Goal: Information Seeking & Learning: Compare options

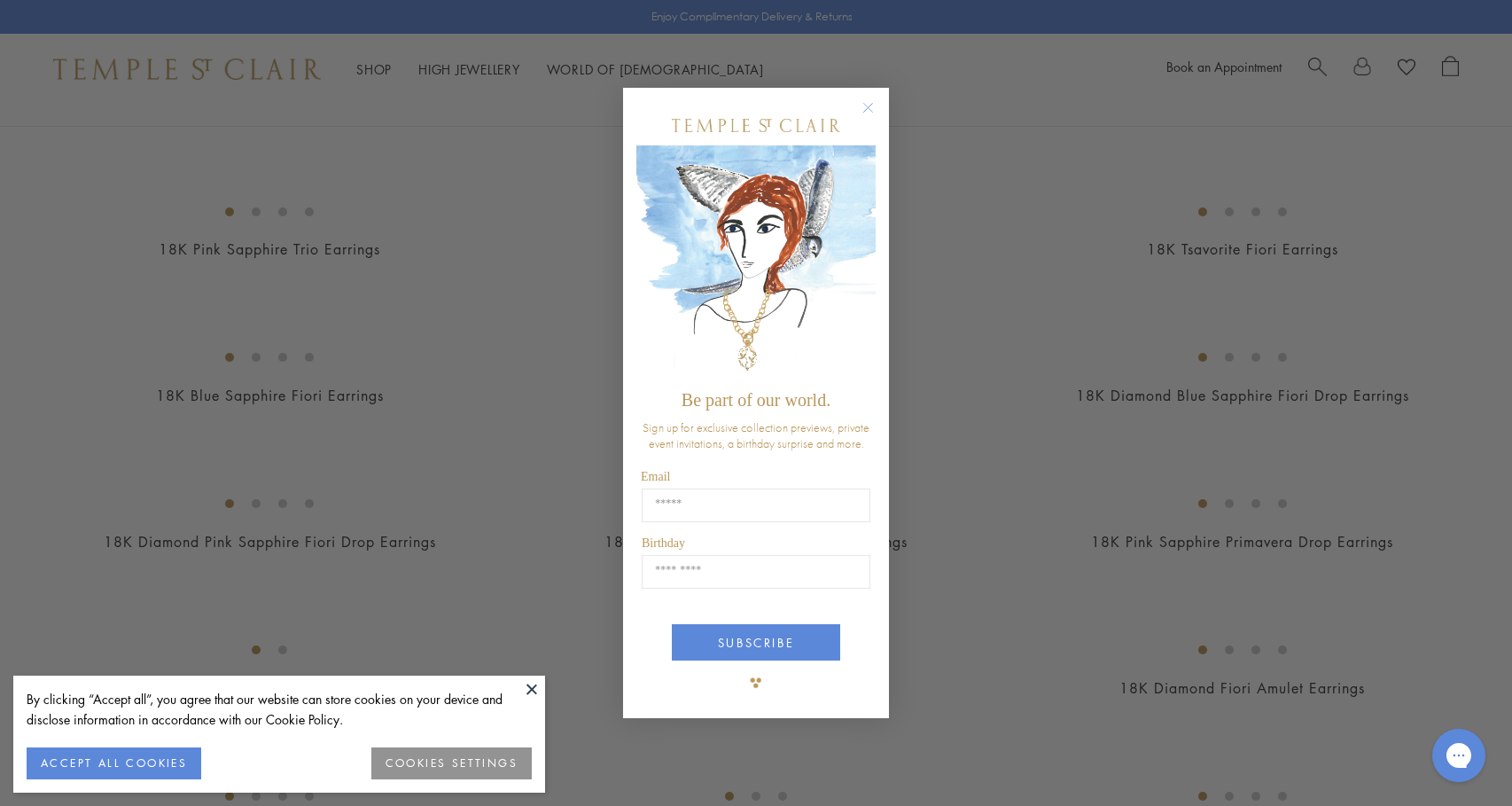
scroll to position [745, 0]
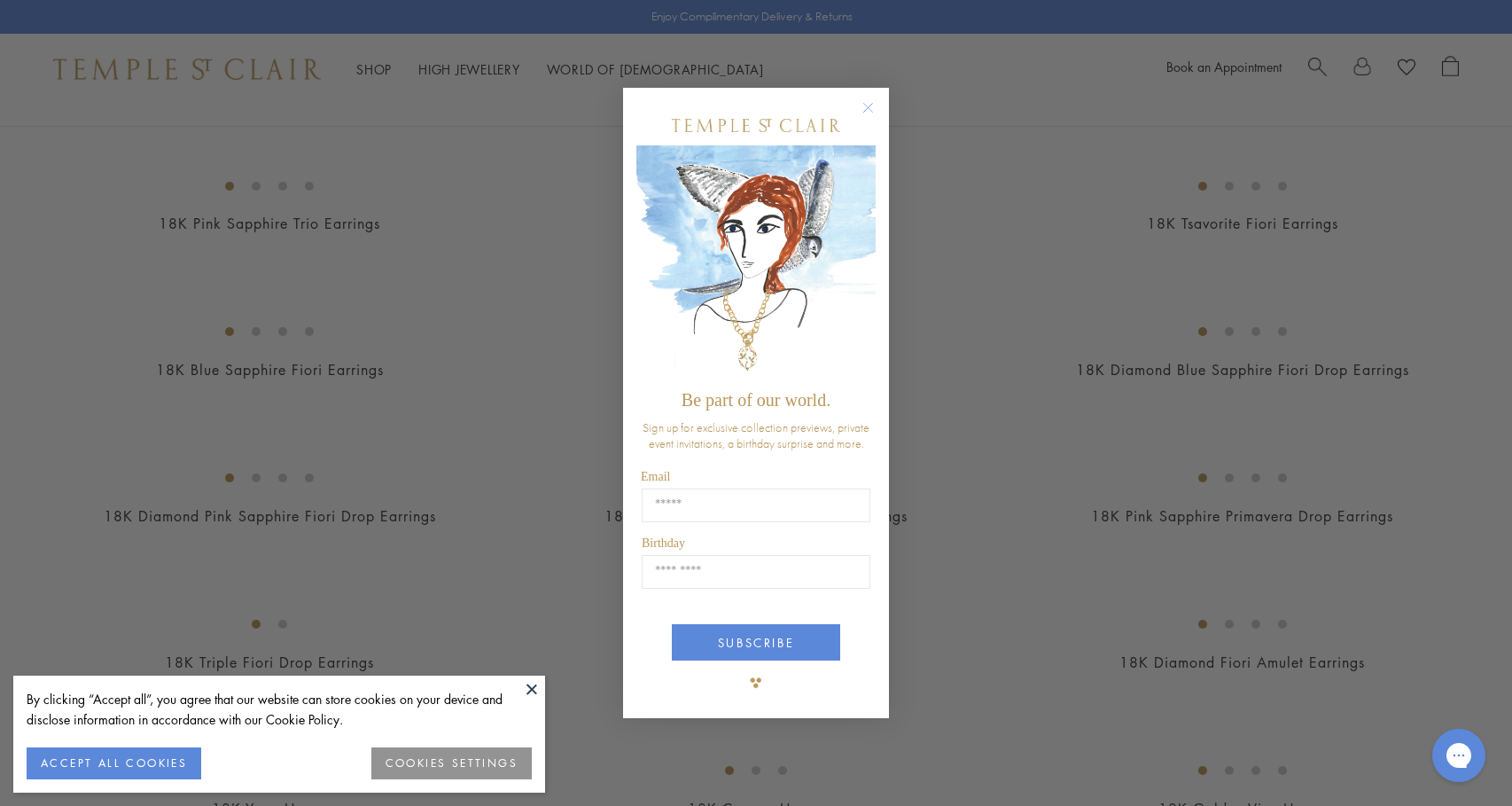
click at [868, 105] on circle "Close dialog" at bounding box center [868, 107] width 21 height 21
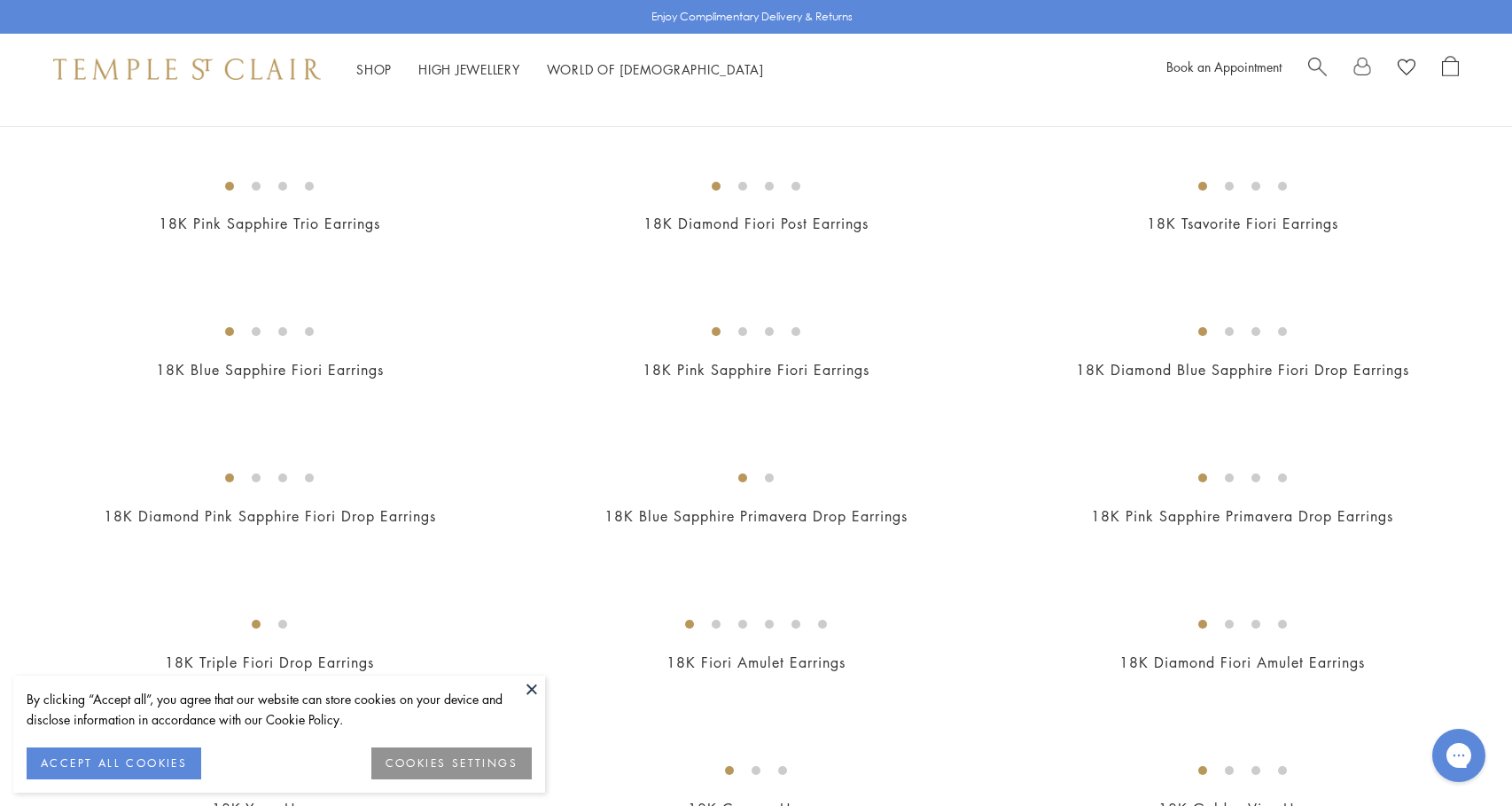
click at [0, 0] on img at bounding box center [0, 0] width 0 height 0
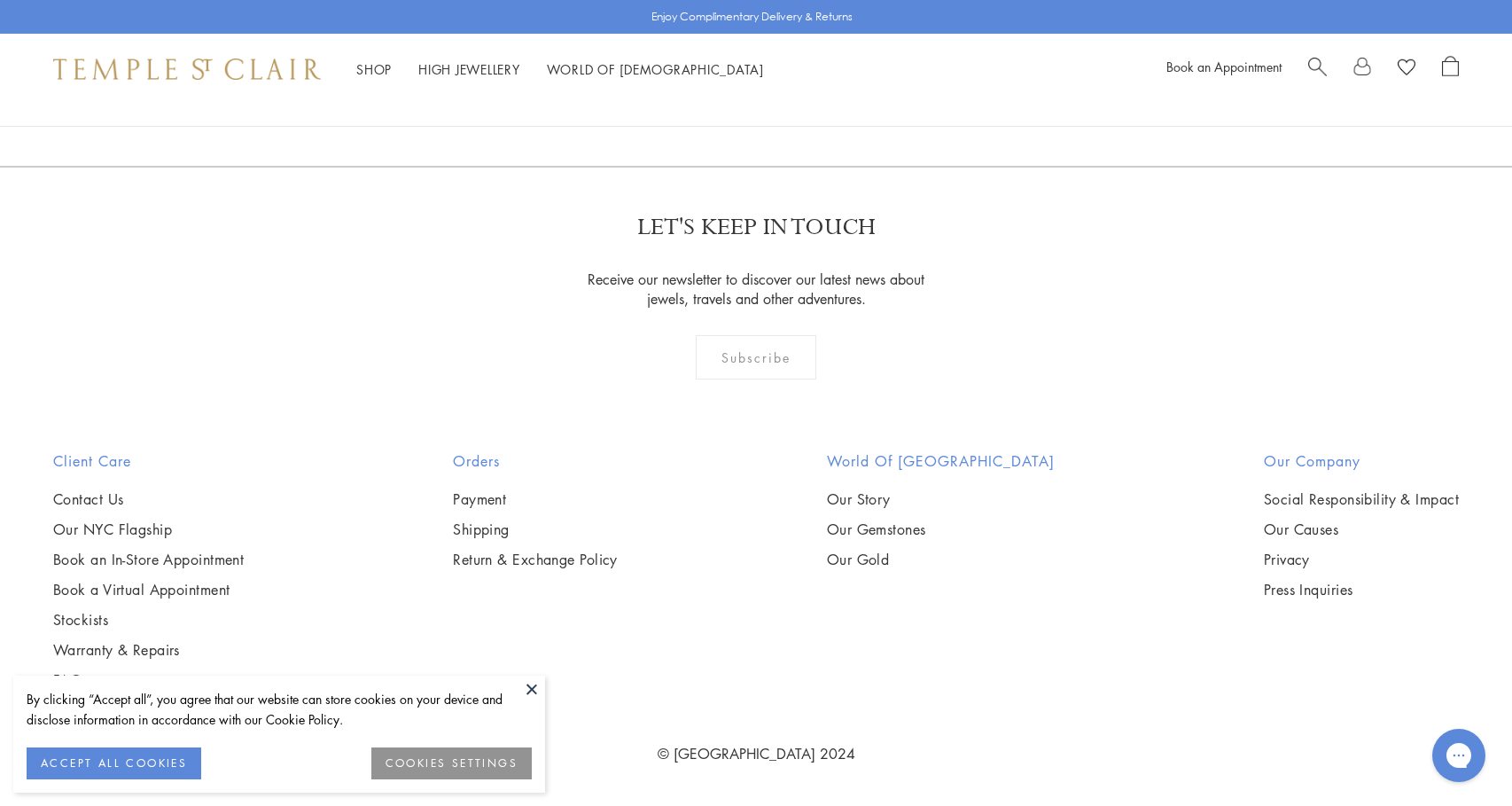
scroll to position [6374, 0]
click at [0, 0] on img at bounding box center [0, 0] width 0 height 0
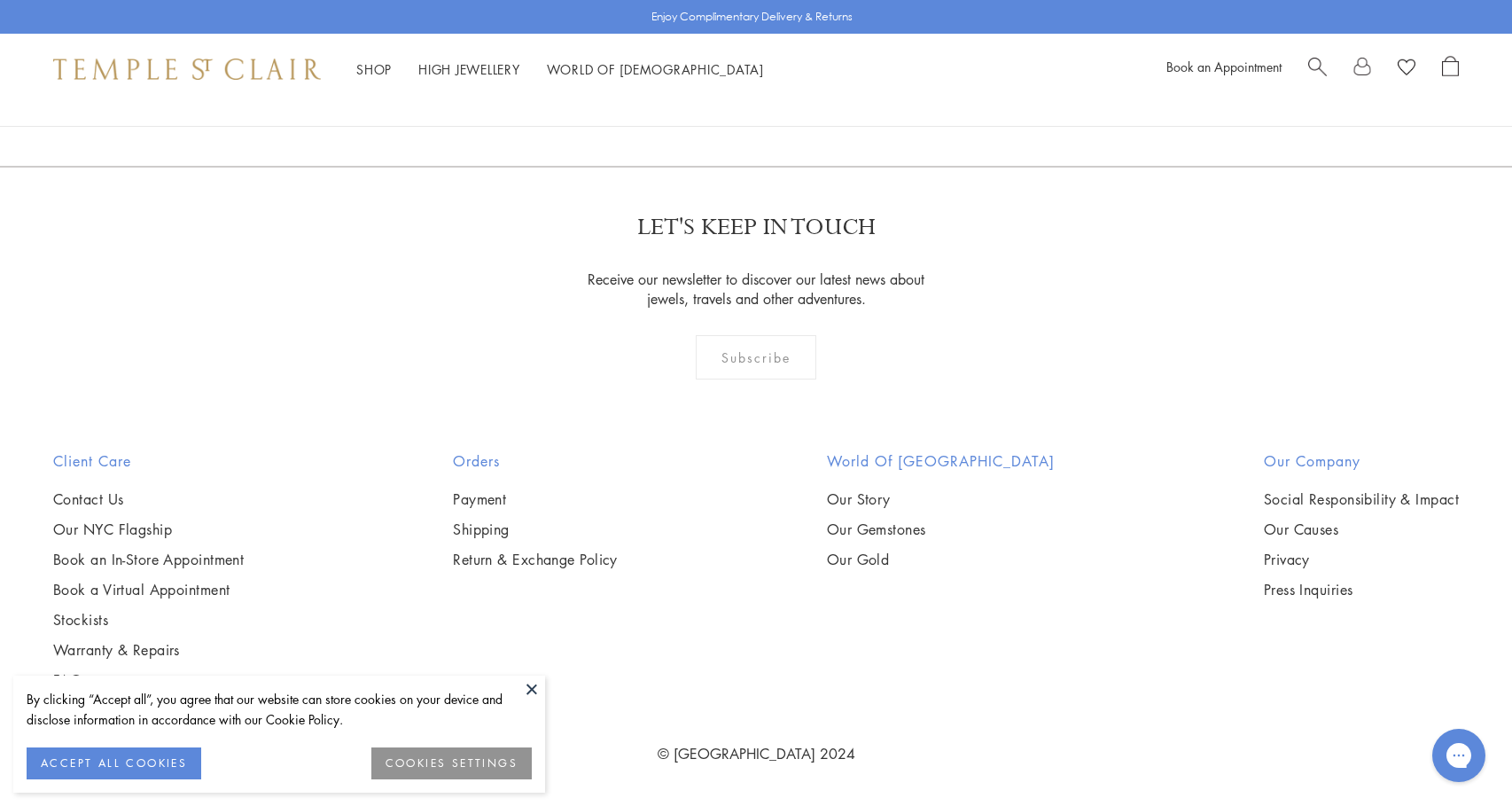
click at [730, 95] on link "2" at bounding box center [727, 70] width 59 height 49
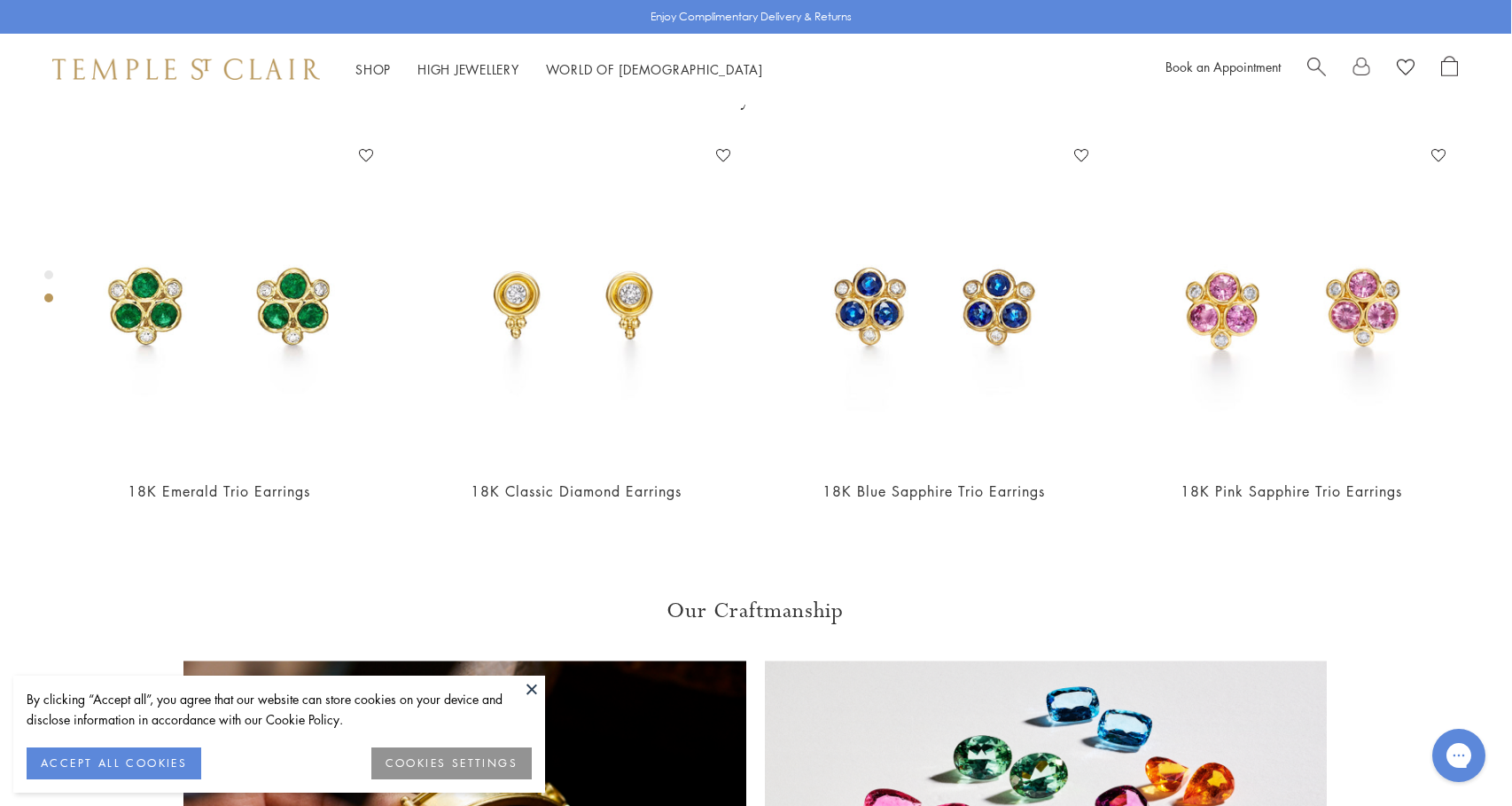
scroll to position [814, 1]
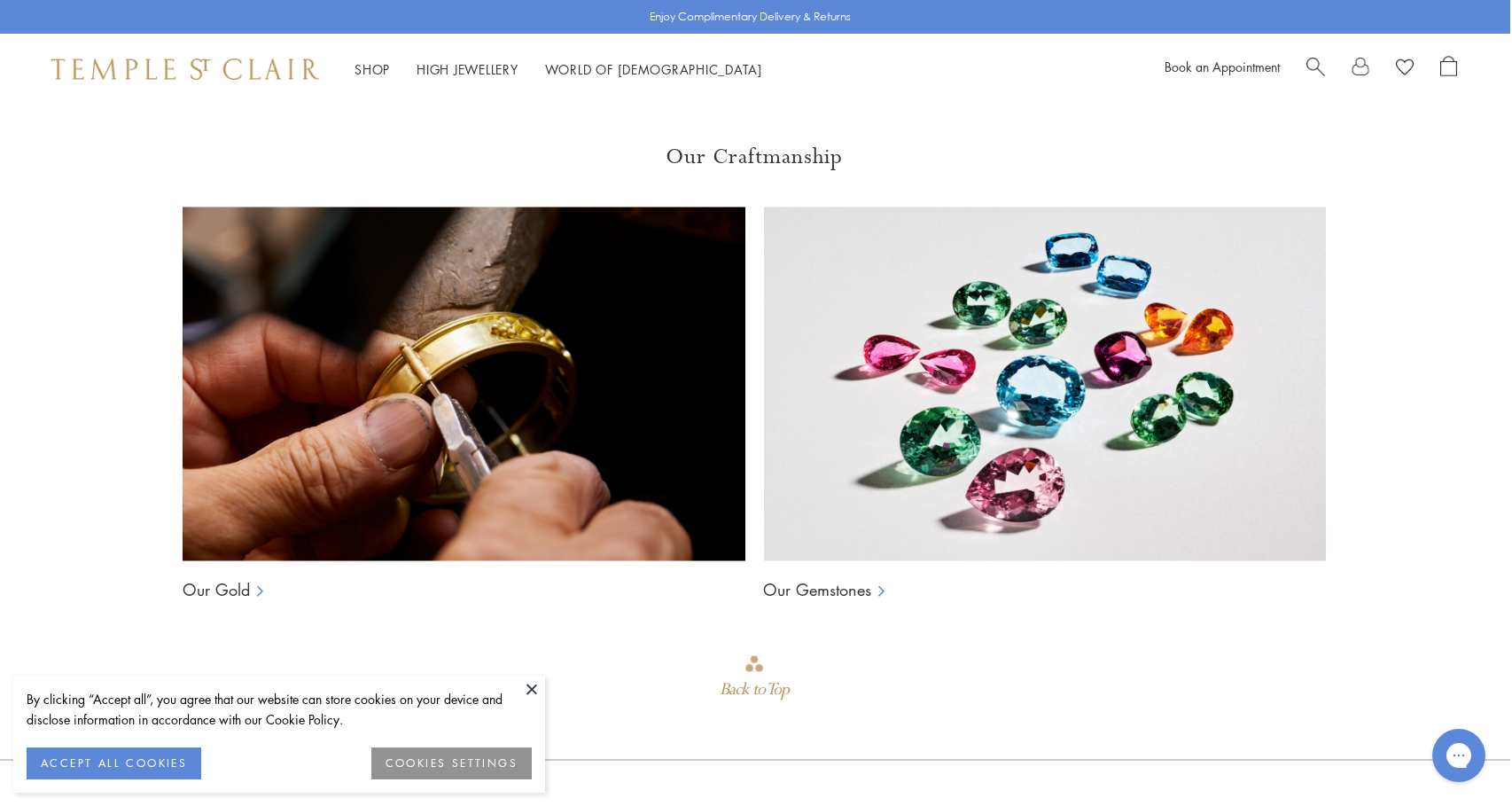
scroll to position [4311, 2]
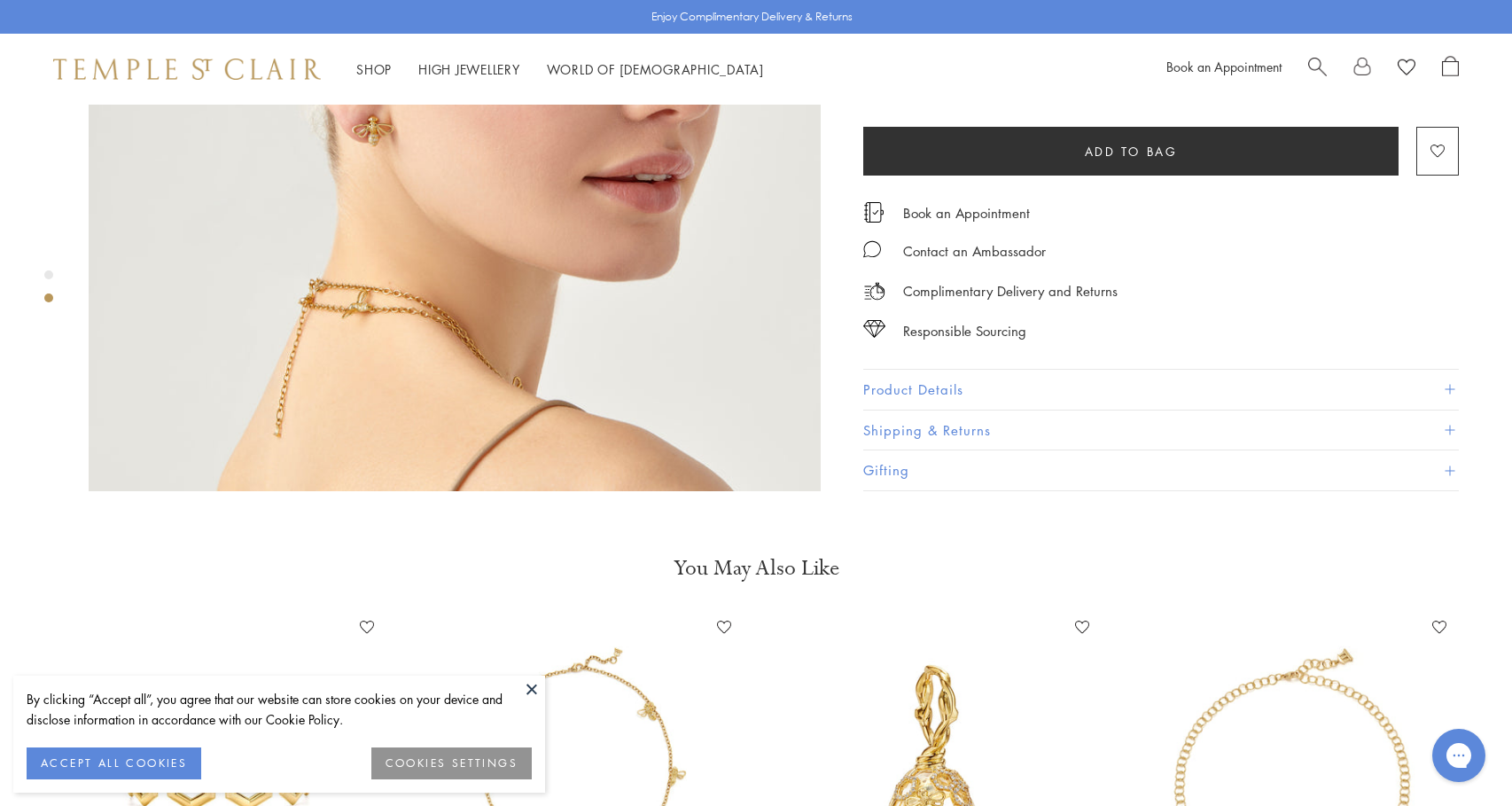
scroll to position [942, 0]
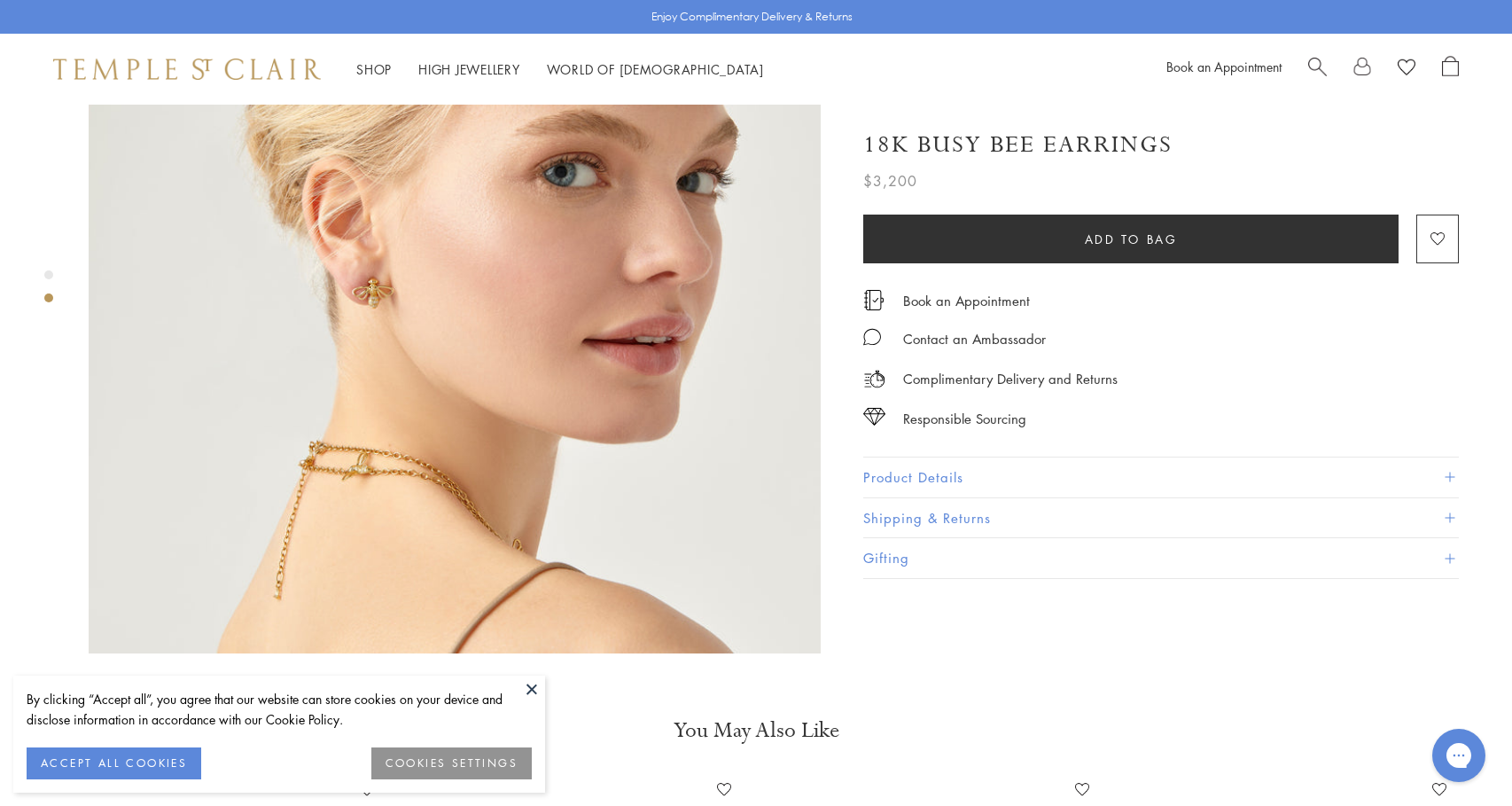
click at [378, 236] on img at bounding box center [454, 287] width 732 height 732
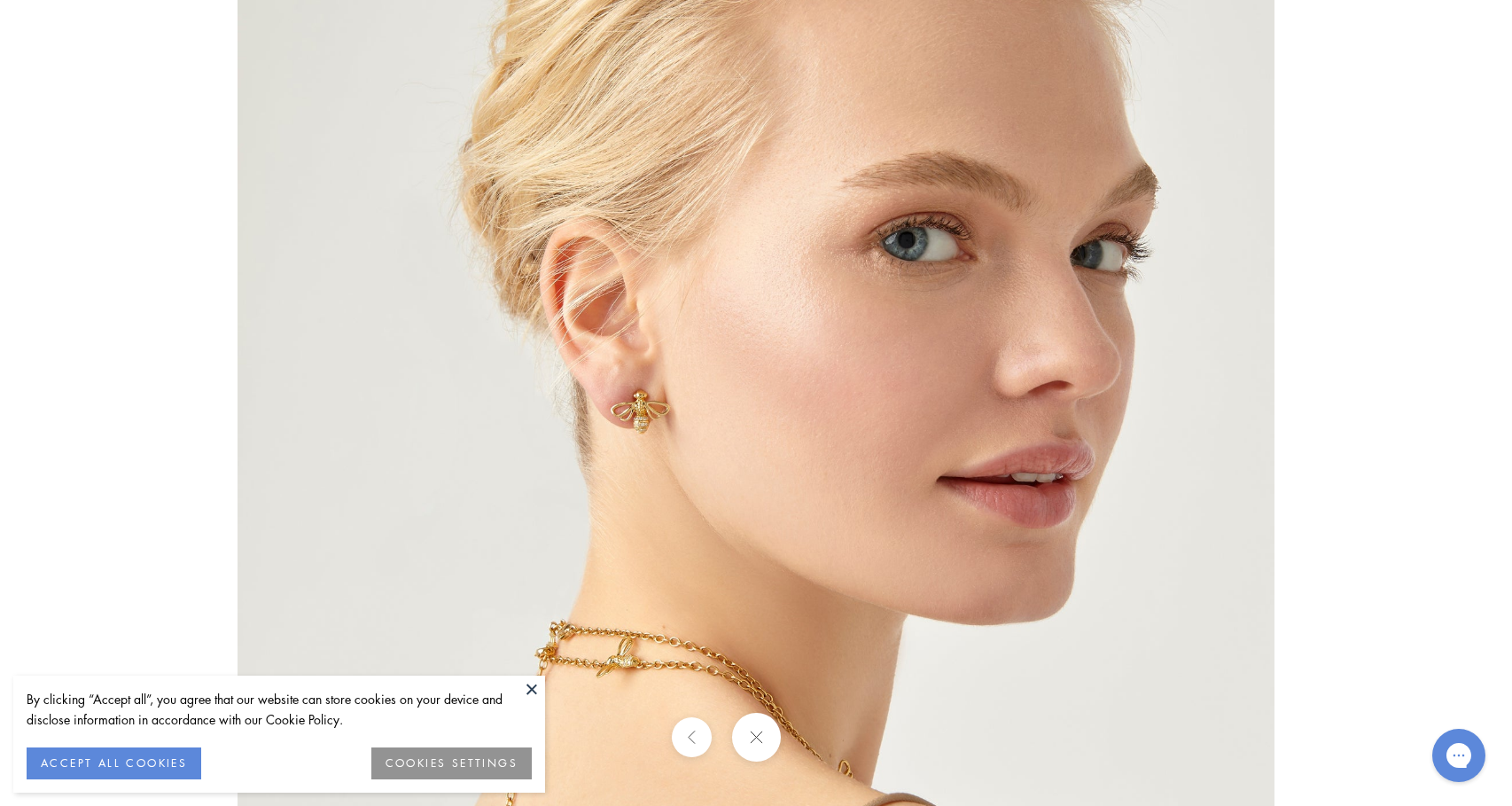
click at [644, 419] on img at bounding box center [756, 403] width 1037 height 1037
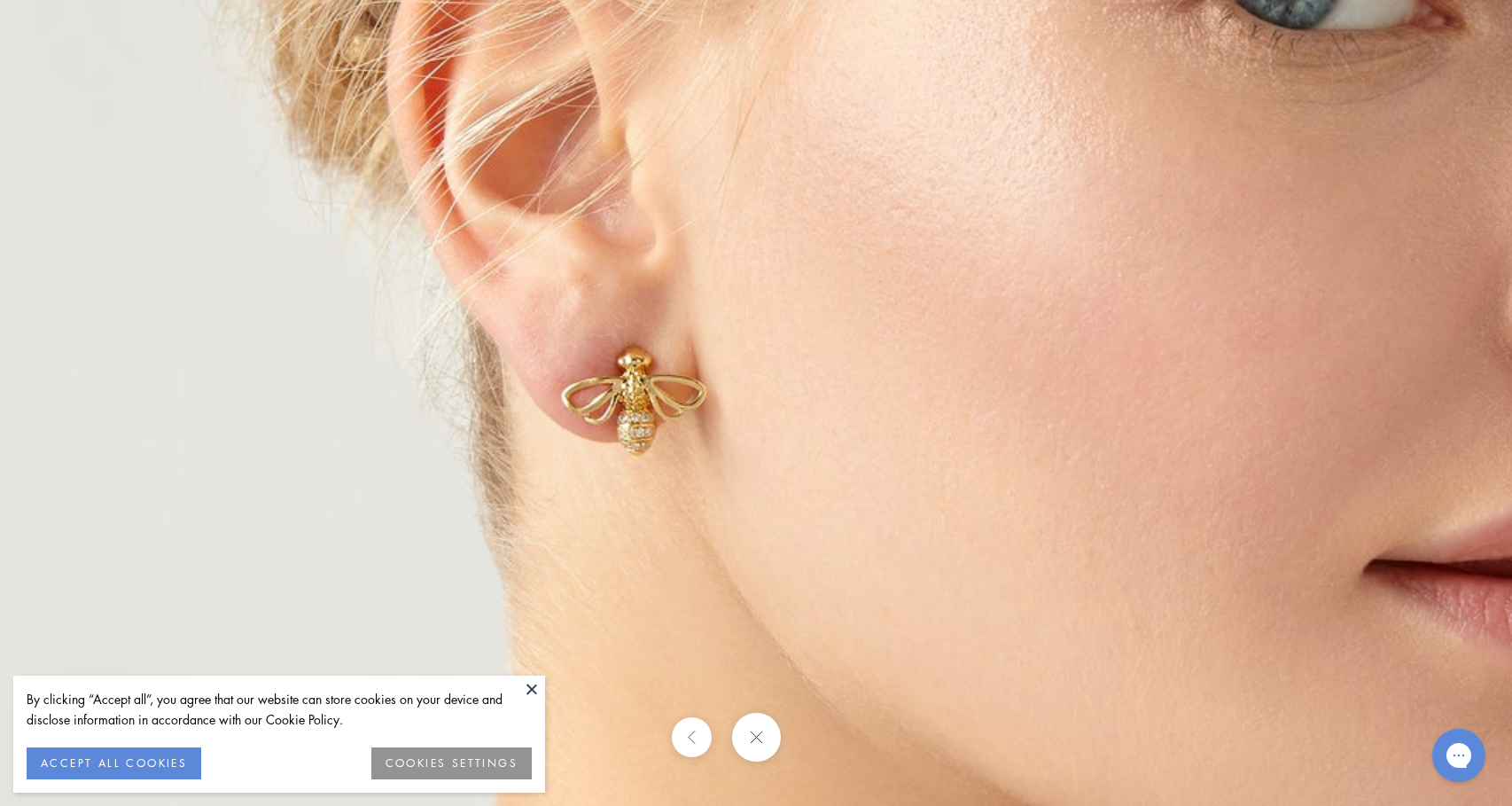
click at [773, 745] on button at bounding box center [755, 737] width 49 height 49
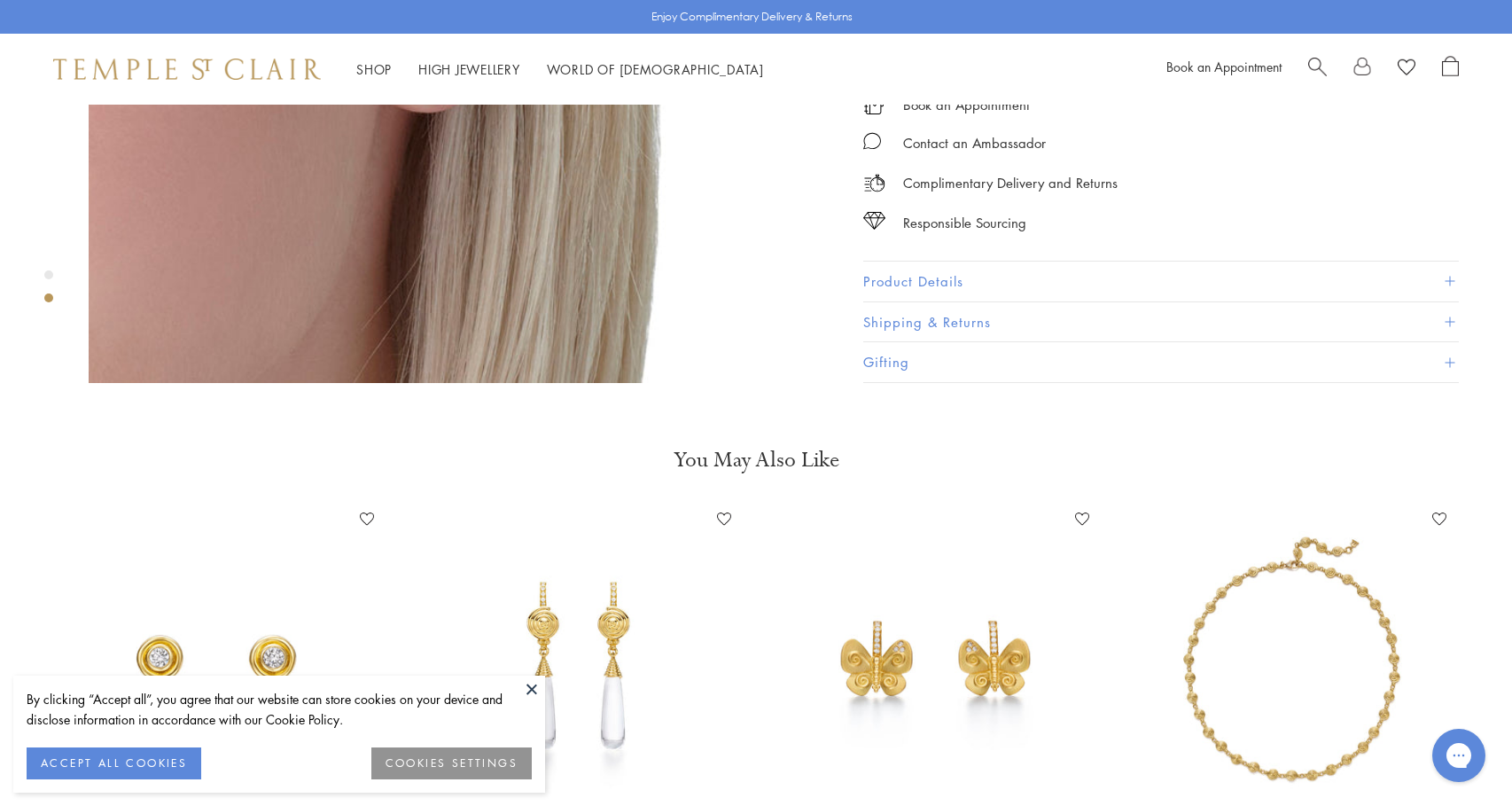
scroll to position [1212, 0]
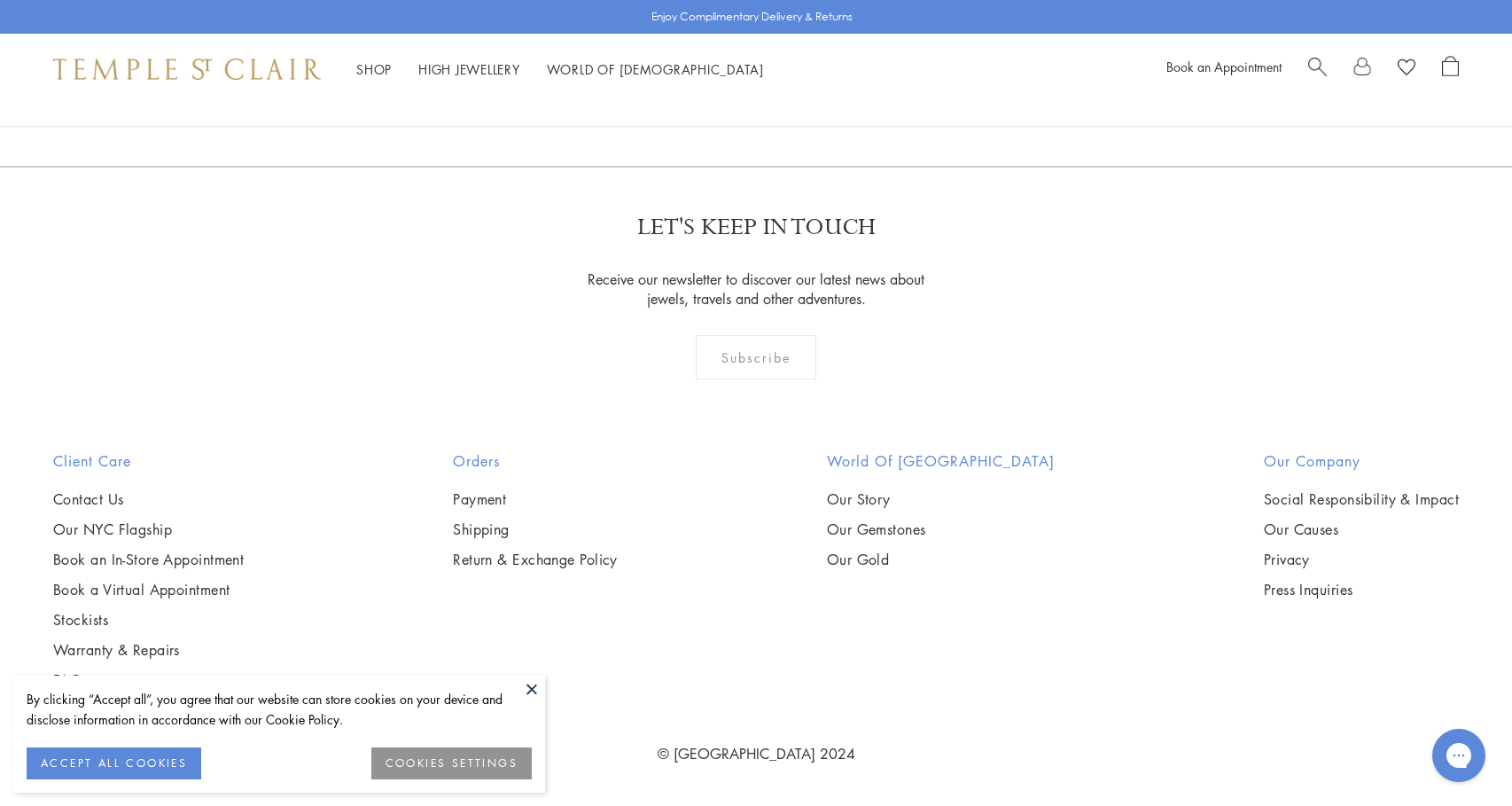
scroll to position [9551, 0]
click at [819, 95] on link "3" at bounding box center [814, 70] width 59 height 49
